Goal: Navigation & Orientation: Find specific page/section

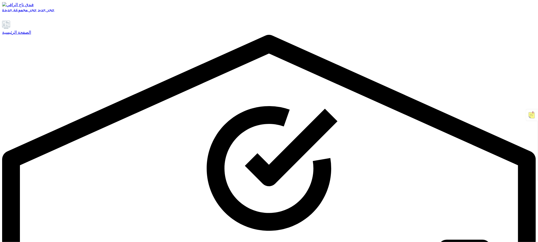
click at [31, 35] on font "الصفحة الرئيسية" at bounding box center [16, 32] width 29 height 5
